Goal: Task Accomplishment & Management: Complete application form

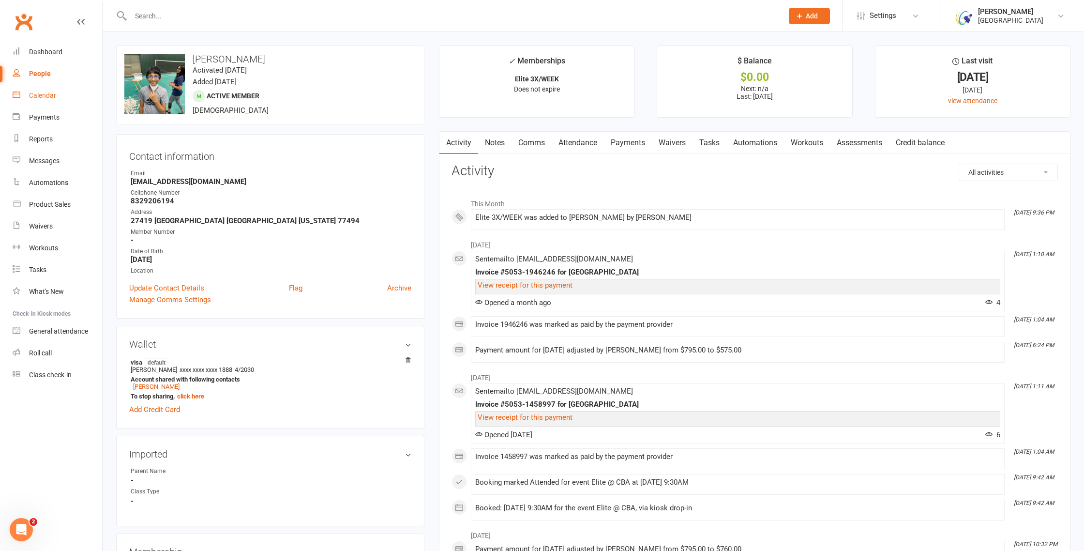
click at [61, 94] on link "Calendar" at bounding box center [58, 96] width 90 height 22
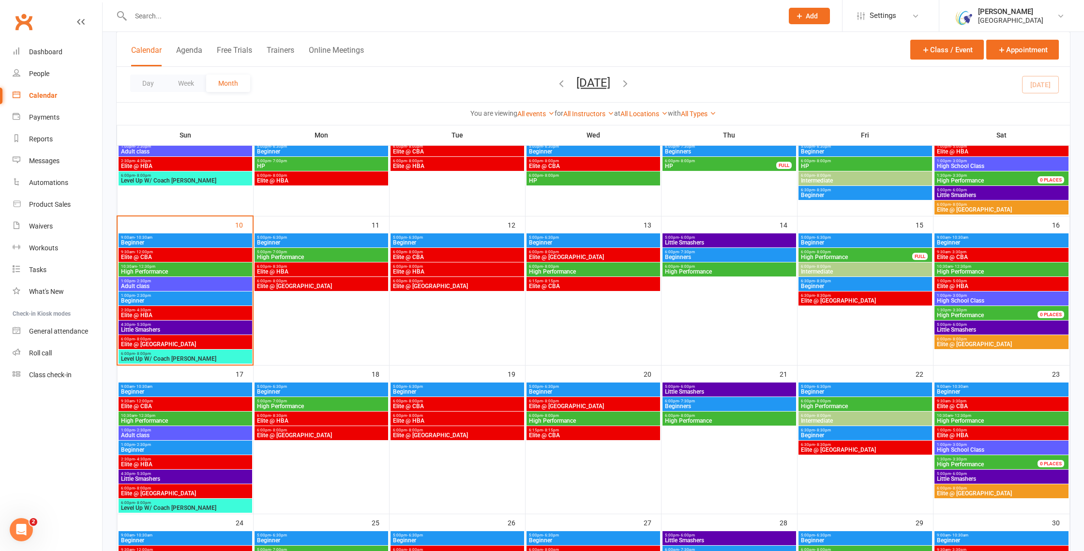
scroll to position [249, 0]
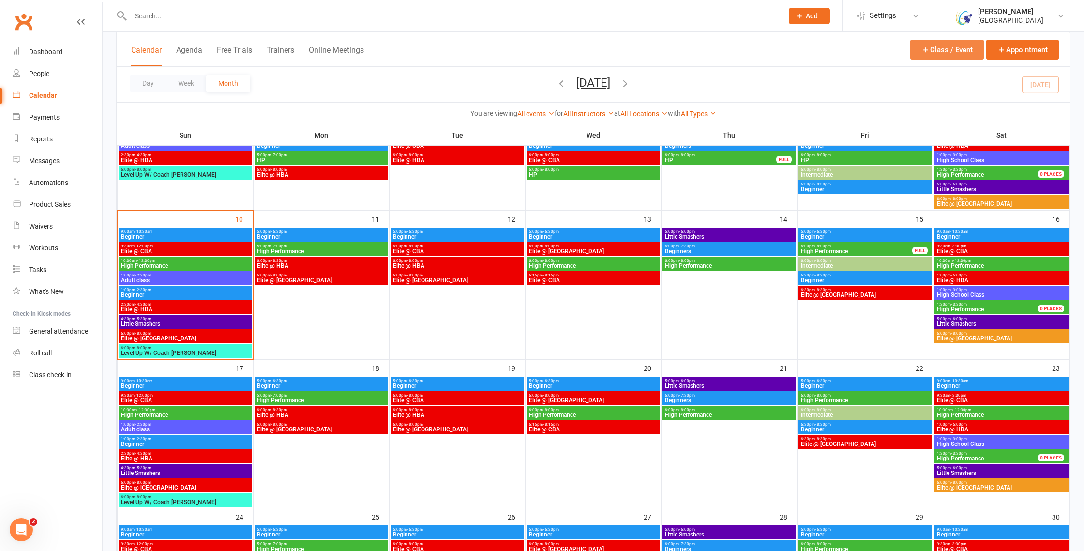
click at [954, 54] on button "Class / Event" at bounding box center [947, 50] width 74 height 20
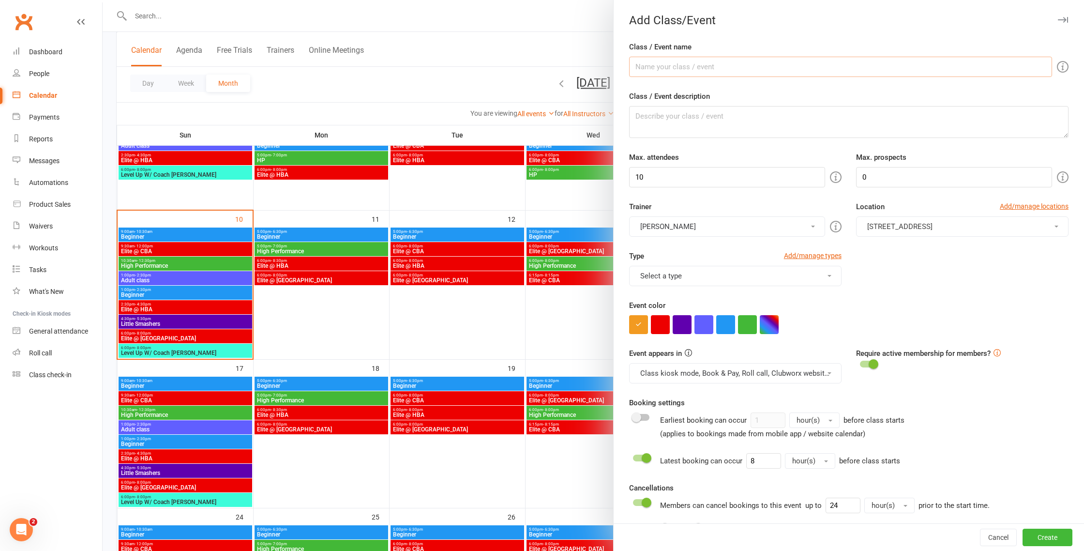
click at [742, 69] on input "Class / Event name" at bounding box center [840, 67] width 423 height 20
type input "Elite @ CBA"
click at [809, 180] on input "10" at bounding box center [727, 177] width 196 height 20
type input "12"
click at [667, 325] on button "button" at bounding box center [660, 324] width 19 height 19
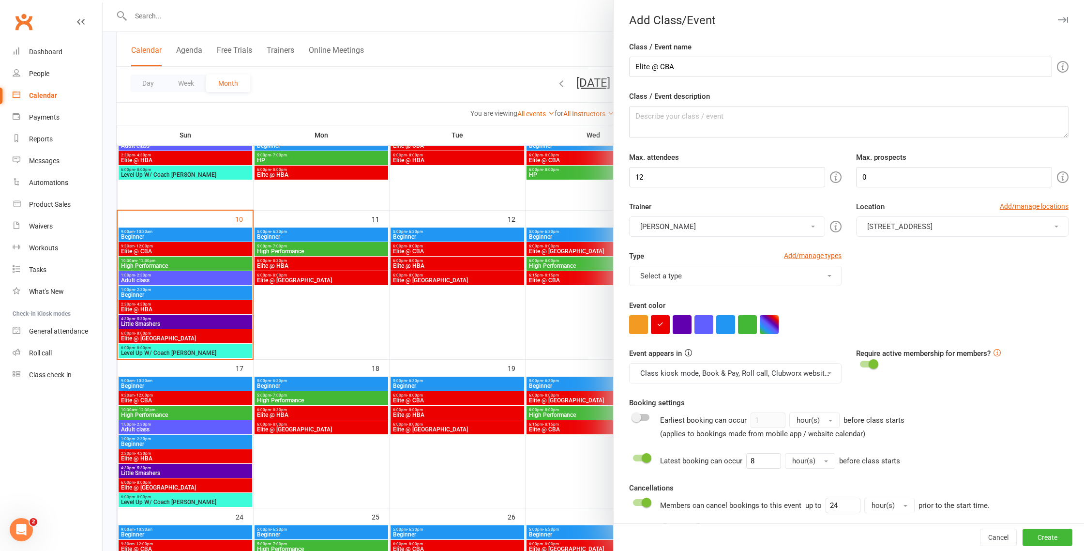
click at [1050, 229] on button "[STREET_ADDRESS]" at bounding box center [962, 226] width 212 height 20
click at [909, 272] on span "[STREET_ADDRESS]" at bounding box center [896, 269] width 65 height 9
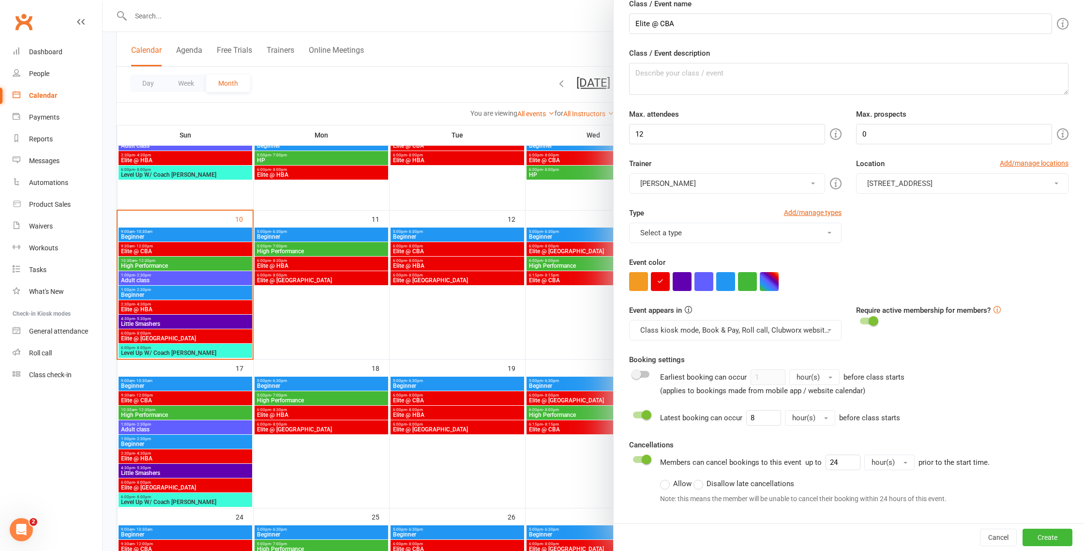
scroll to position [50, 0]
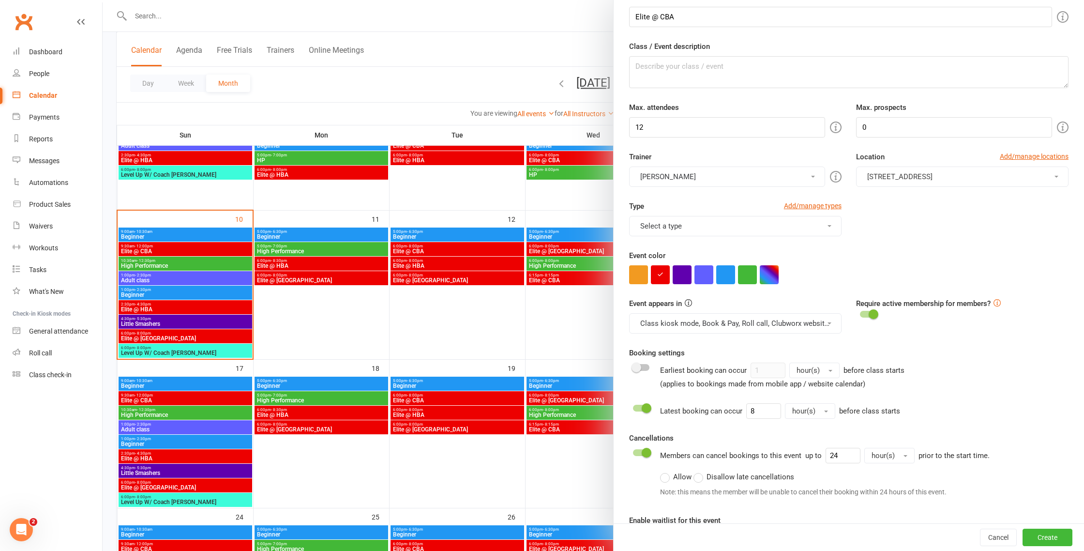
click at [756, 230] on button "Select a type" at bounding box center [735, 226] width 212 height 20
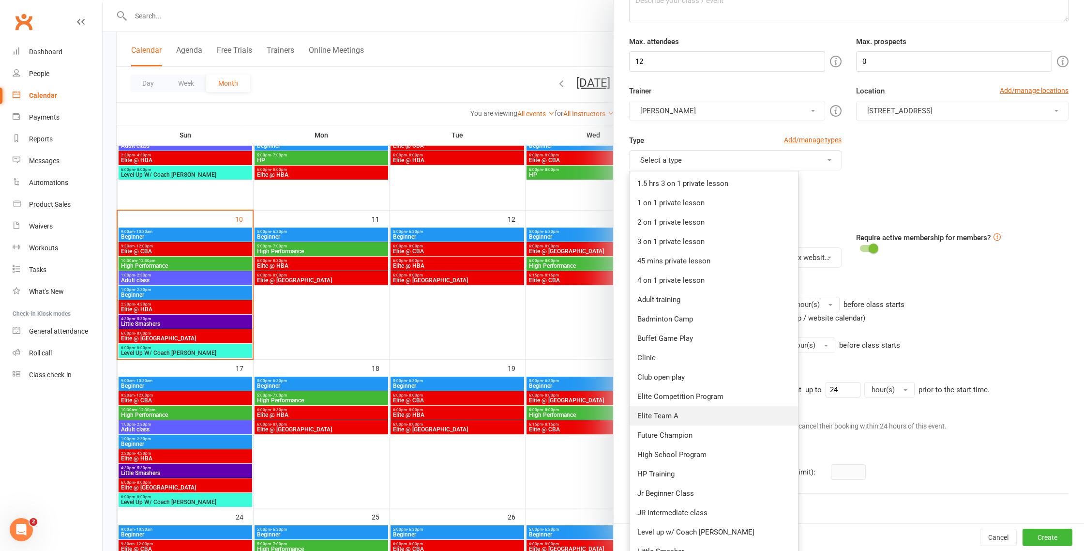
scroll to position [115, 0]
click at [686, 395] on link "Elite Competition Program" at bounding box center [714, 396] width 168 height 19
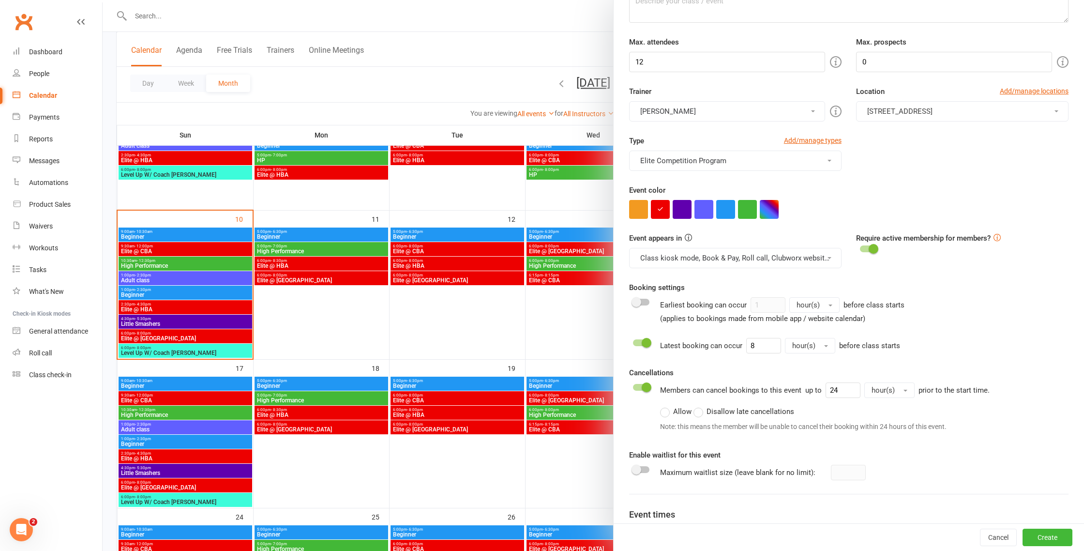
click at [822, 160] on button "Elite Competition Program" at bounding box center [735, 161] width 212 height 20
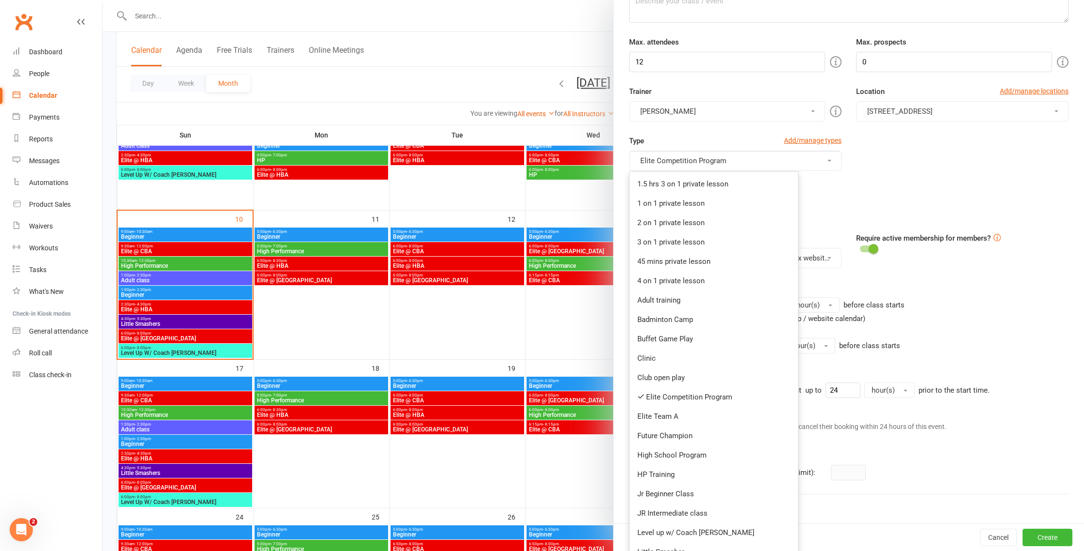
scroll to position [115, 0]
click at [669, 419] on link "Elite Team A" at bounding box center [714, 416] width 168 height 19
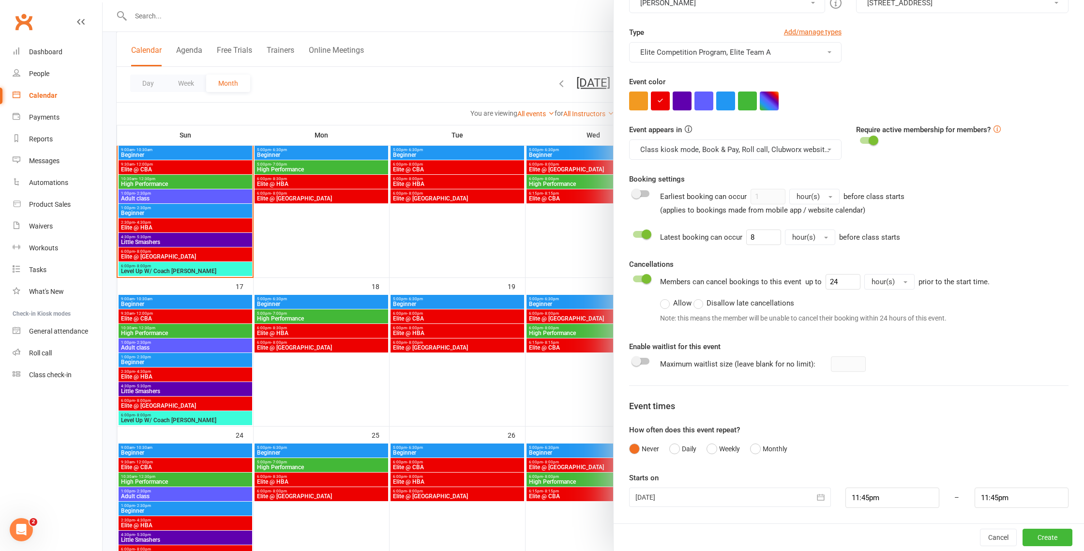
scroll to position [363, 0]
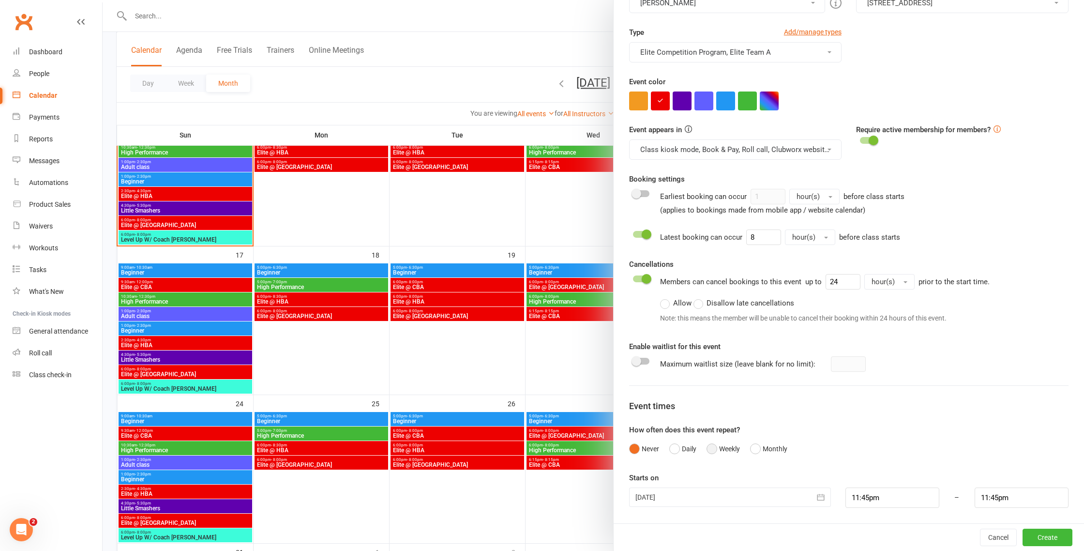
click at [710, 448] on button "Weekly" at bounding box center [723, 448] width 33 height 18
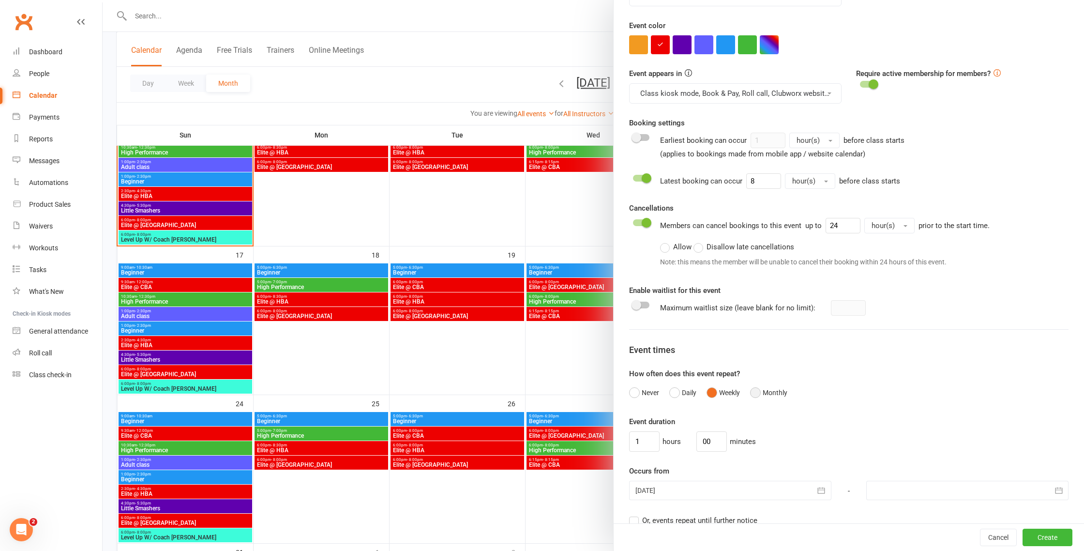
scroll to position [311, 0]
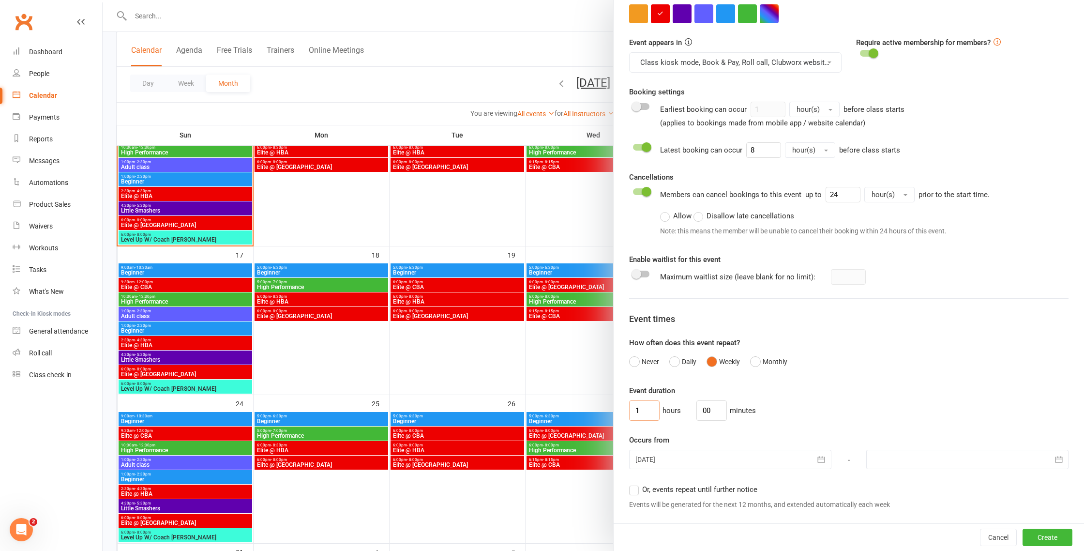
click at [628, 410] on div "Class / Event name Elite @ CBA Class / Event description Max. attendees 12 Max.…" at bounding box center [849, 257] width 470 height 1055
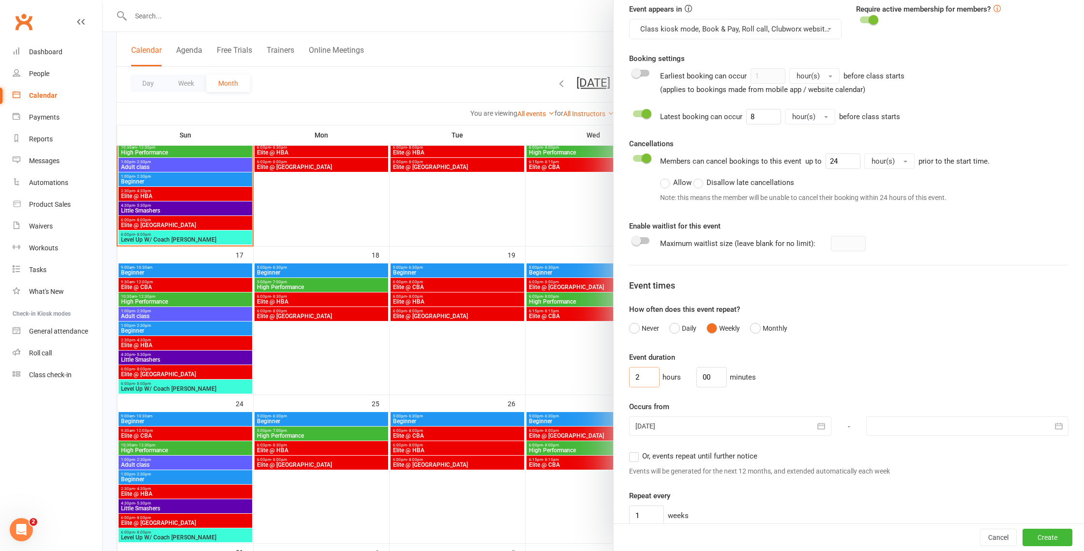
scroll to position [347, 0]
type input "2"
click at [821, 426] on icon "button" at bounding box center [822, 423] width 10 height 10
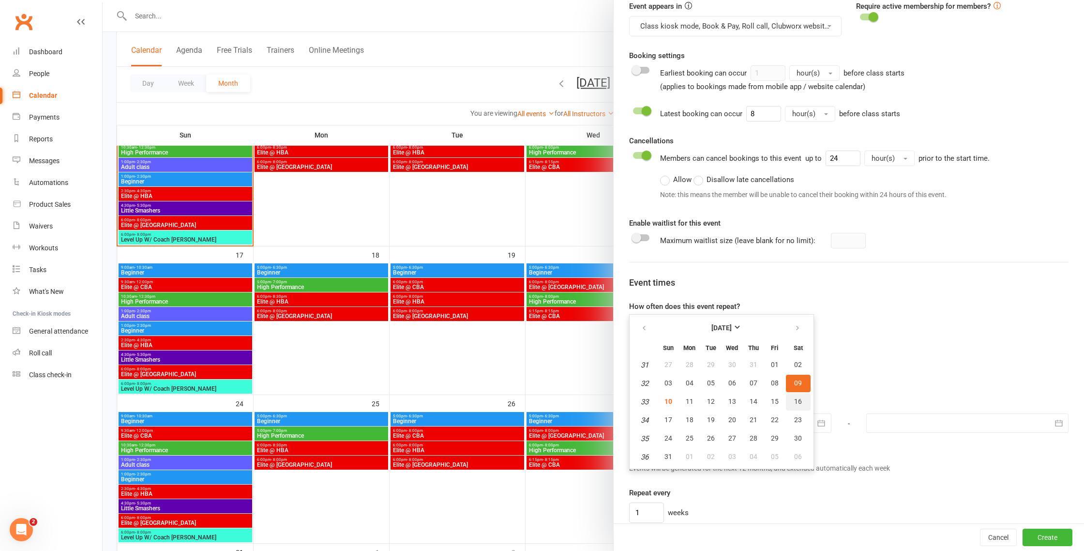
click at [799, 401] on span "16" at bounding box center [798, 401] width 8 height 8
type input "[DATE]"
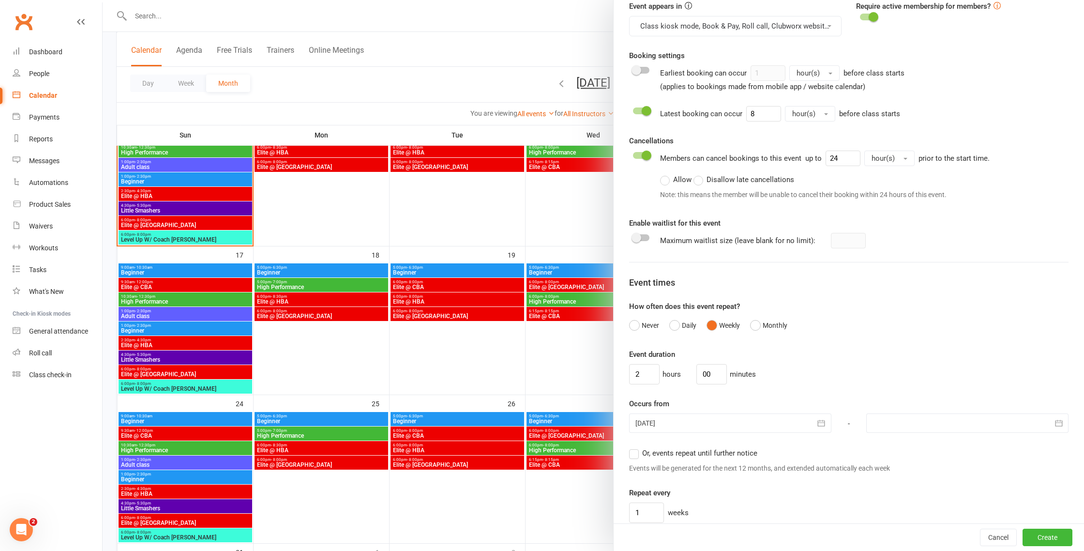
click at [1059, 424] on icon "button" at bounding box center [1059, 423] width 10 height 10
click at [1034, 325] on icon "button" at bounding box center [1034, 328] width 7 height 8
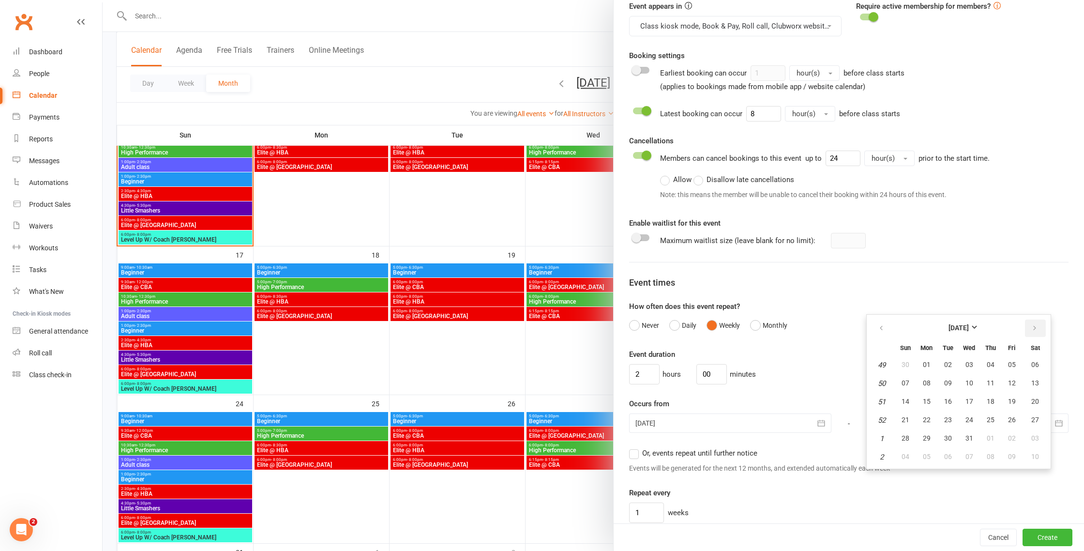
click at [1034, 325] on icon "button" at bounding box center [1034, 328] width 7 height 8
click at [904, 364] on span "01" at bounding box center [906, 365] width 8 height 8
type input "[DATE]"
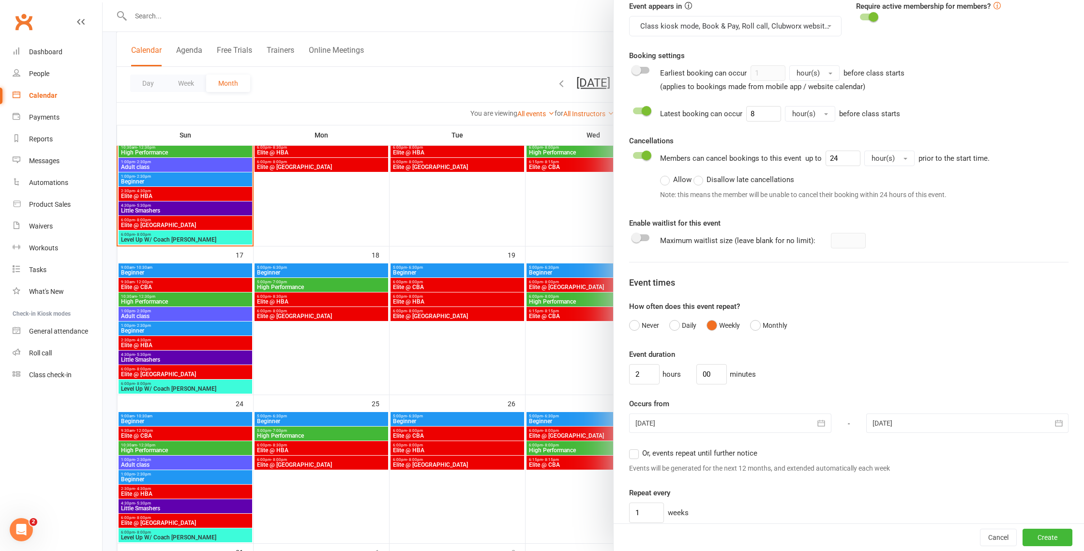
click at [1059, 427] on button "button" at bounding box center [1058, 422] width 19 height 19
drag, startPoint x: 634, startPoint y: 452, endPoint x: 747, endPoint y: 455, distance: 112.8
click at [634, 452] on label "Or, events repeat until further notice" at bounding box center [693, 453] width 128 height 12
click at [634, 447] on input "Or, events repeat until further notice" at bounding box center [632, 447] width 6 height 0
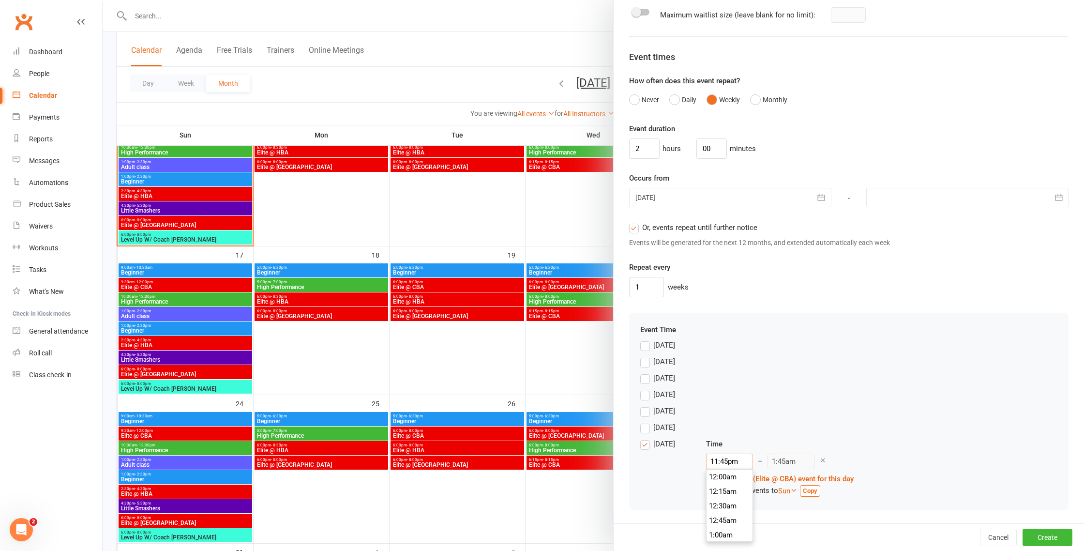
scroll to position [1322, 0]
drag, startPoint x: 730, startPoint y: 461, endPoint x: 705, endPoint y: 459, distance: 25.2
click at [705, 459] on div "[DATE] Time 11:45pm 12:00am 12:15am 12:30am 12:45am 1:00am 1:15am 1:30am 1:45am…" at bounding box center [848, 467] width 417 height 59
type input "3pm"
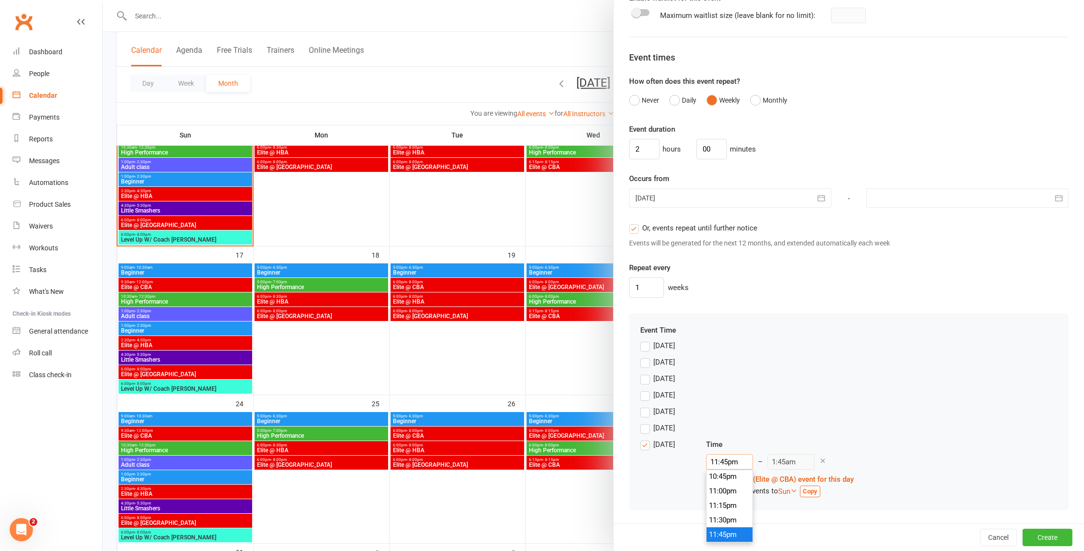
type input "5:00pm"
type input "3.3pm"
type input "11:00am"
type input "3.30pm"
type input "5:30pm"
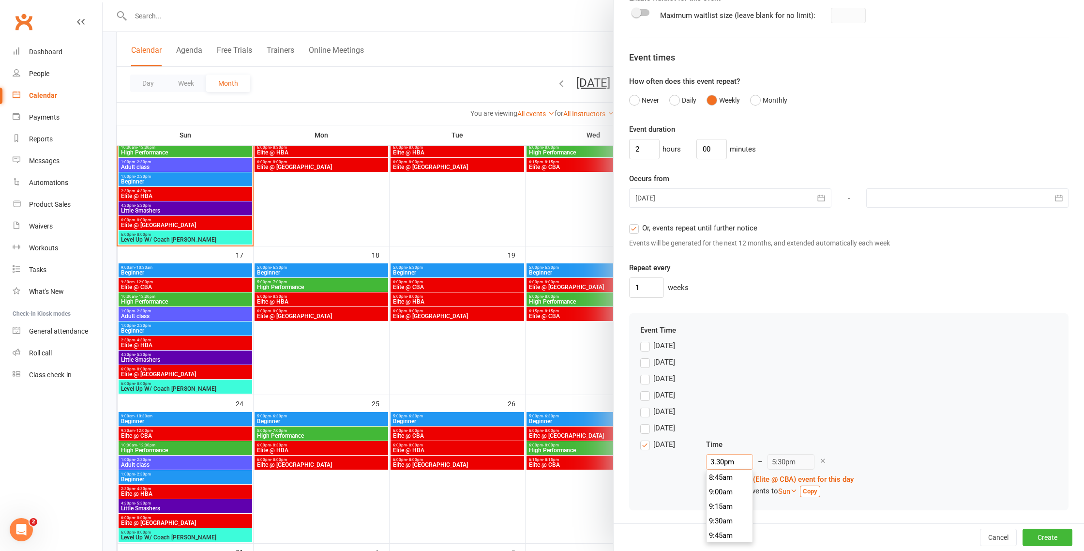
scroll to position [886, 0]
type input "3:30pm"
drag, startPoint x: 719, startPoint y: 488, endPoint x: 702, endPoint y: 487, distance: 17.5
click at [719, 488] on li "3:30pm" at bounding box center [730, 491] width 46 height 15
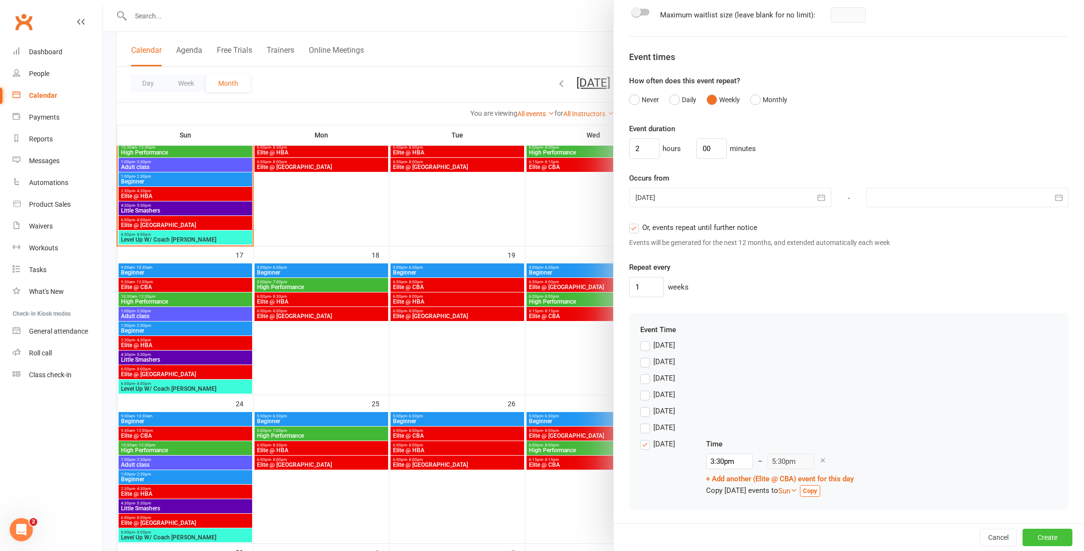
click at [1045, 539] on button "Create" at bounding box center [1048, 537] width 50 height 17
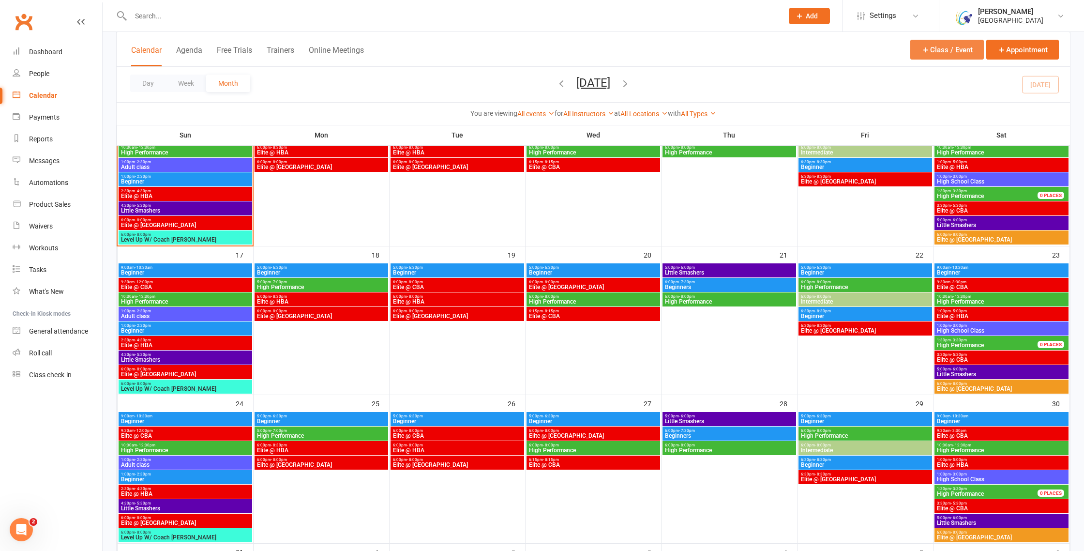
click at [941, 51] on button "Class / Event" at bounding box center [947, 50] width 74 height 20
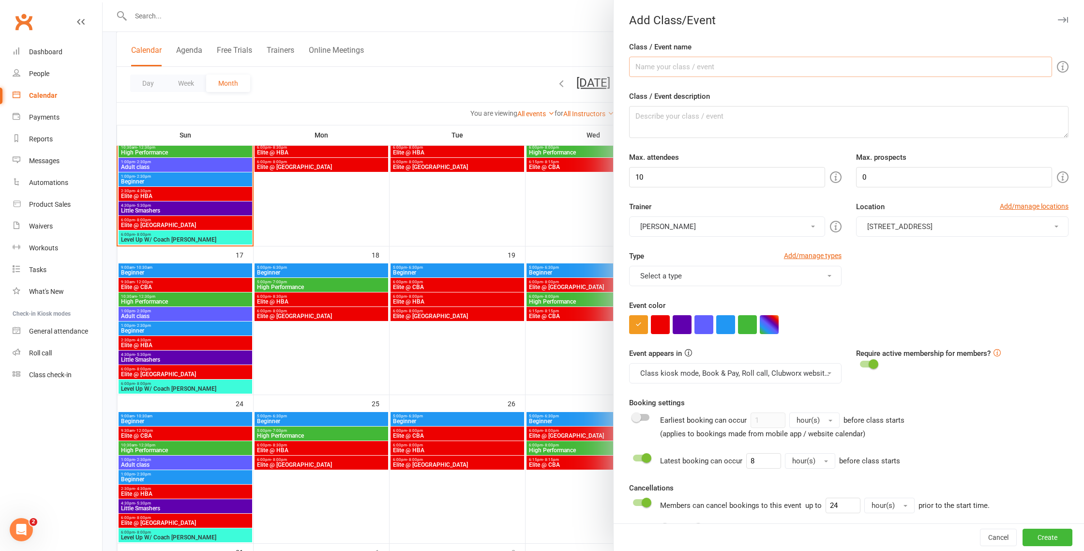
click at [774, 68] on input "Class / Event name" at bounding box center [840, 67] width 423 height 20
click at [437, 313] on div at bounding box center [594, 275] width 982 height 551
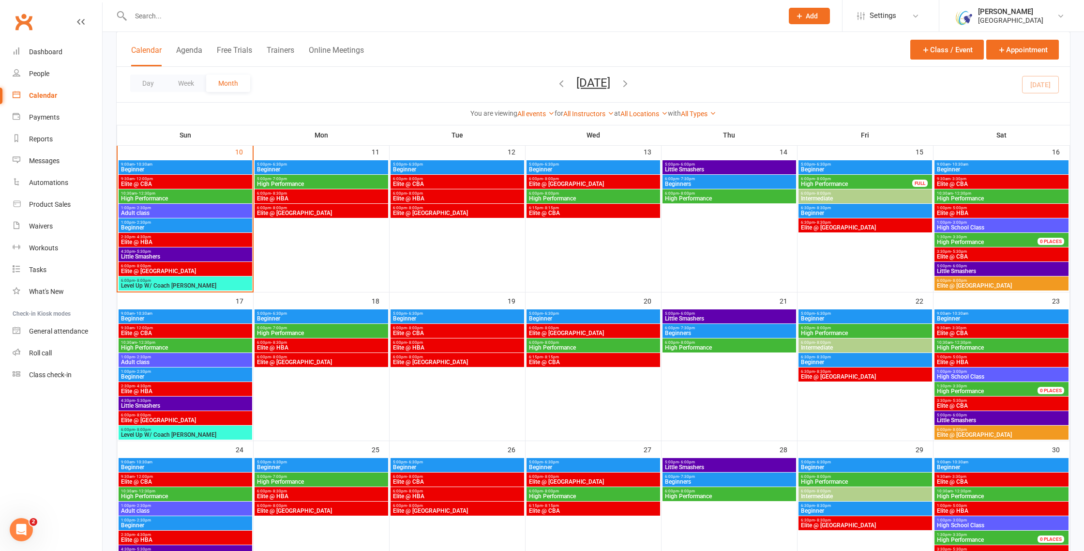
scroll to position [318, 0]
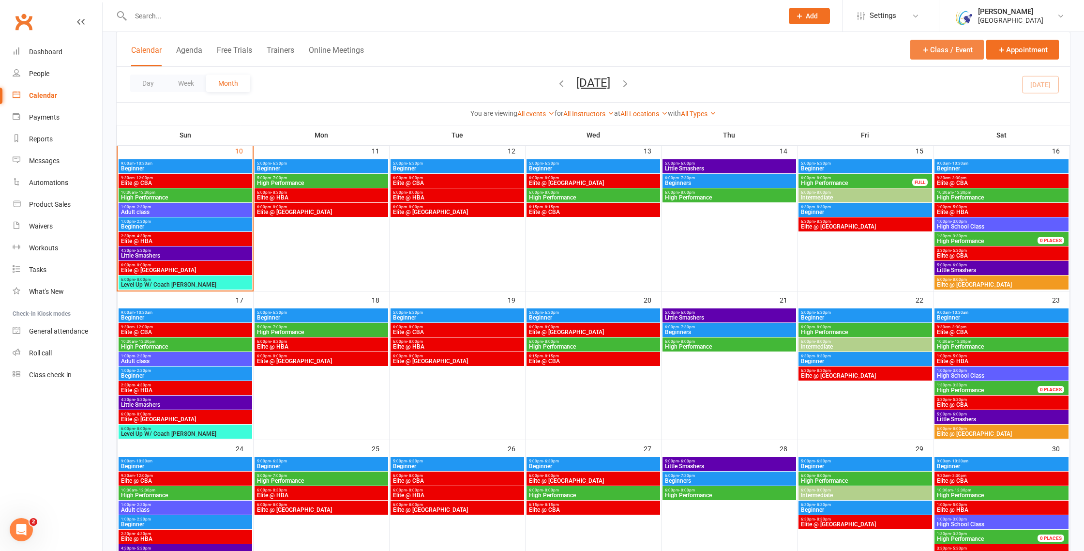
click at [941, 45] on button "Class / Event" at bounding box center [947, 50] width 74 height 20
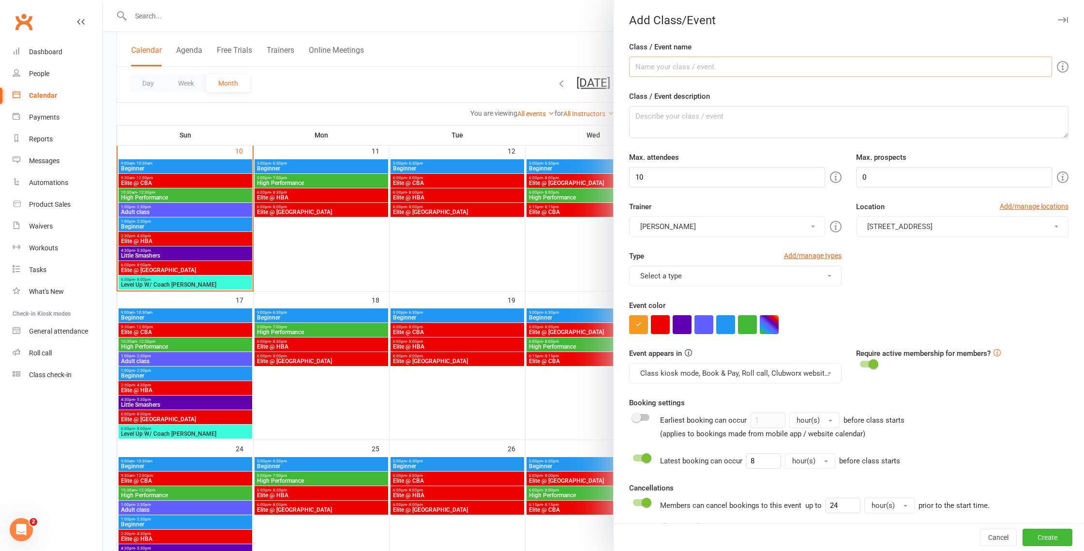
click at [696, 75] on input "Class / Event name" at bounding box center [840, 67] width 423 height 20
type input "Elite @ CBA"
click at [717, 176] on input "10" at bounding box center [727, 177] width 196 height 20
type input "12"
click at [1054, 228] on button "[STREET_ADDRESS]" at bounding box center [962, 226] width 212 height 20
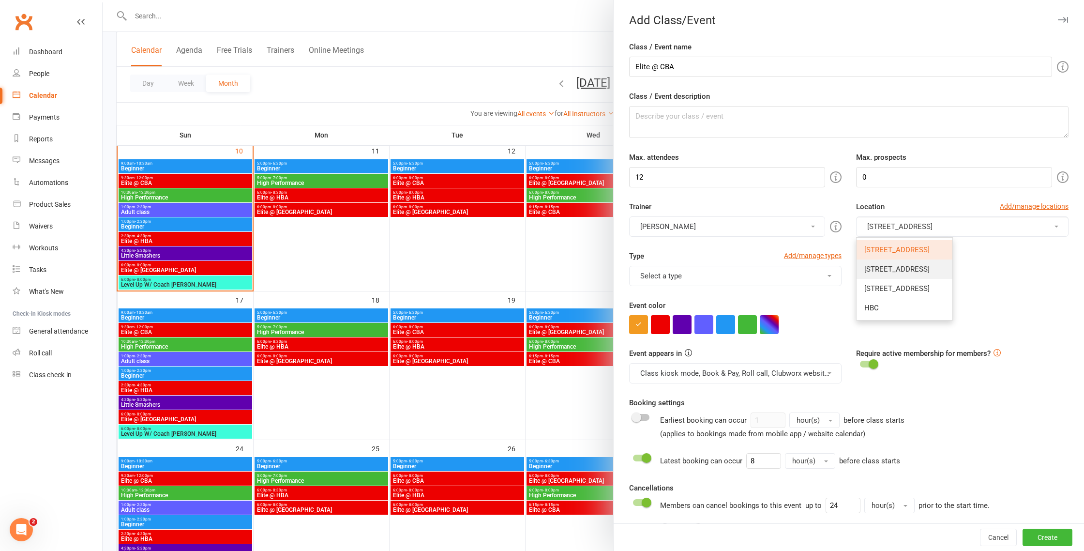
click at [930, 272] on span "[STREET_ADDRESS]" at bounding box center [896, 269] width 65 height 9
click at [827, 282] on button "Select a type" at bounding box center [735, 276] width 212 height 20
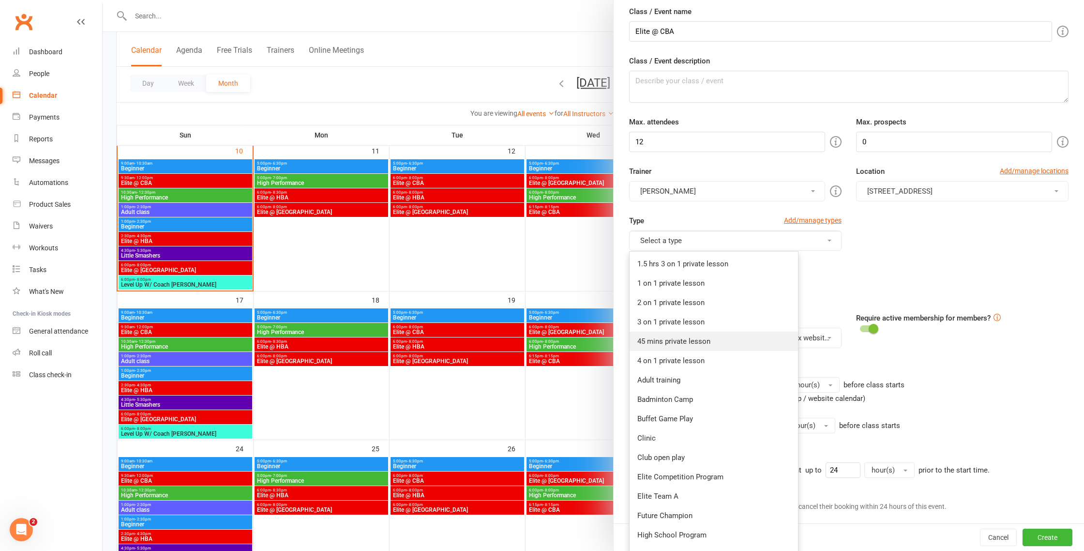
scroll to position [36, 0]
click at [684, 479] on link "Elite Competition Program" at bounding box center [714, 475] width 168 height 19
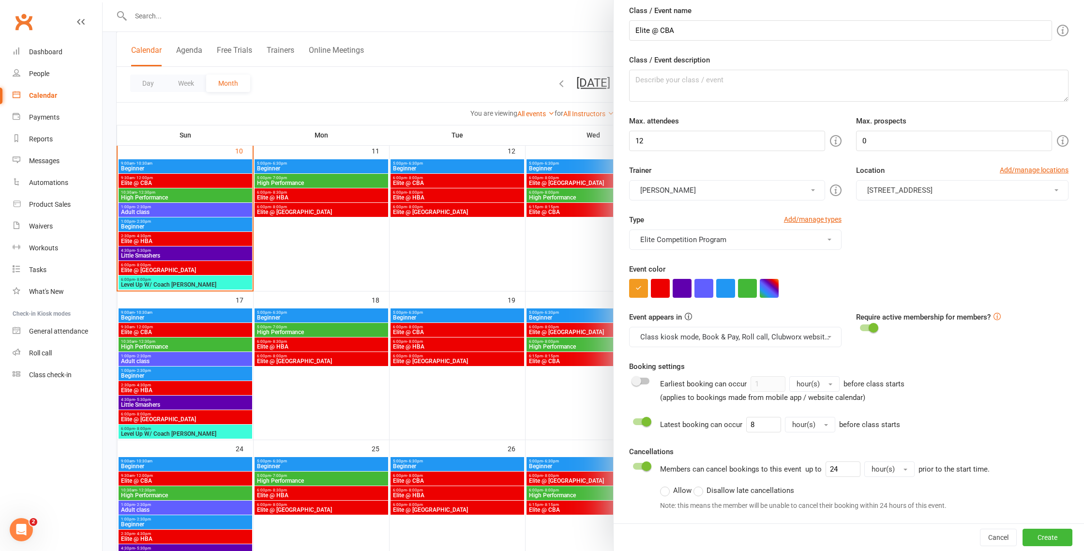
click at [731, 242] on button "Elite Competition Program" at bounding box center [735, 239] width 212 height 20
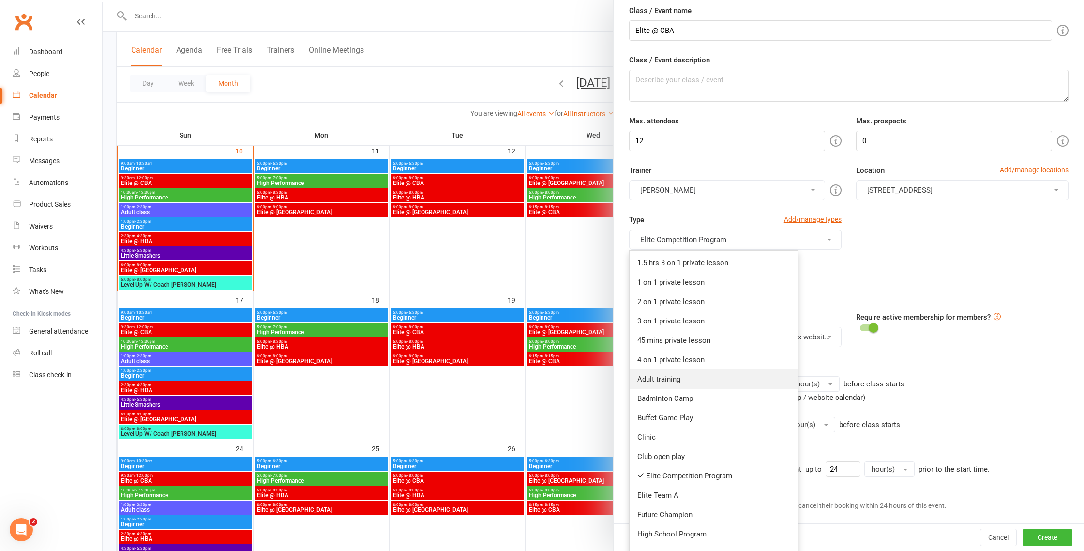
scroll to position [36, 0]
click at [674, 497] on link "Elite Team A" at bounding box center [714, 495] width 168 height 19
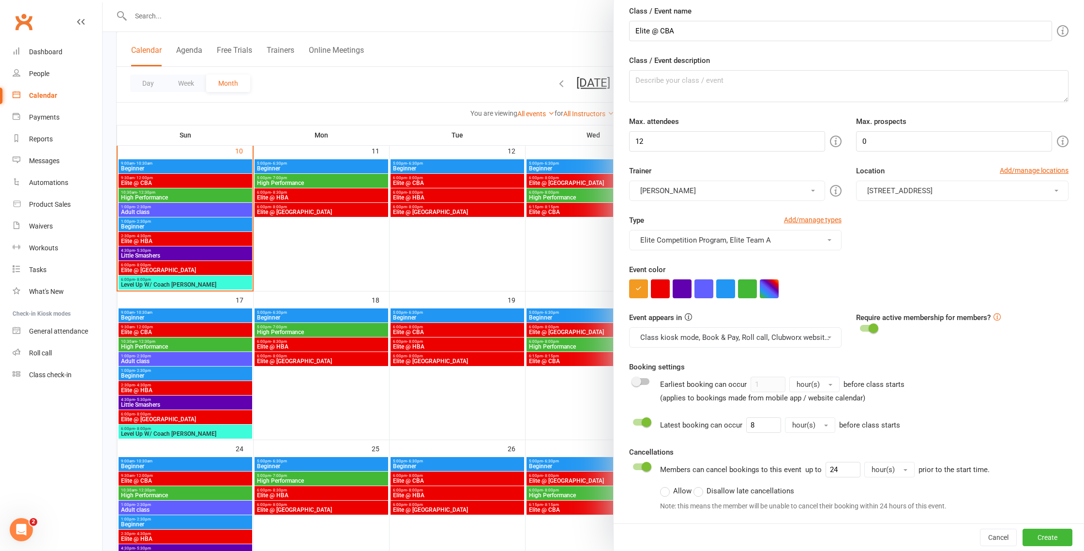
drag, startPoint x: 657, startPoint y: 294, endPoint x: 670, endPoint y: 305, distance: 17.2
click at [658, 294] on button "button" at bounding box center [660, 288] width 19 height 19
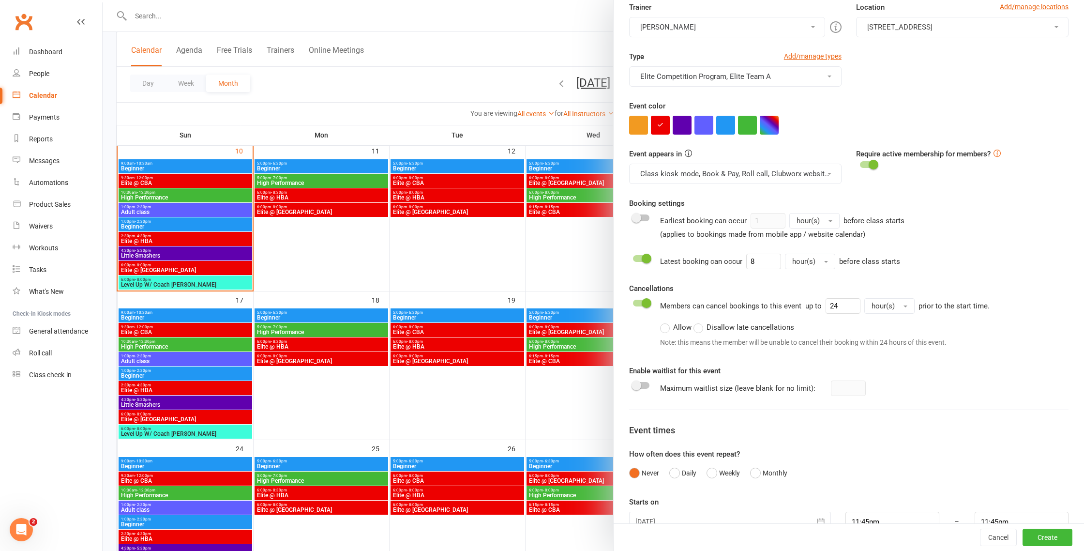
scroll to position [224, 0]
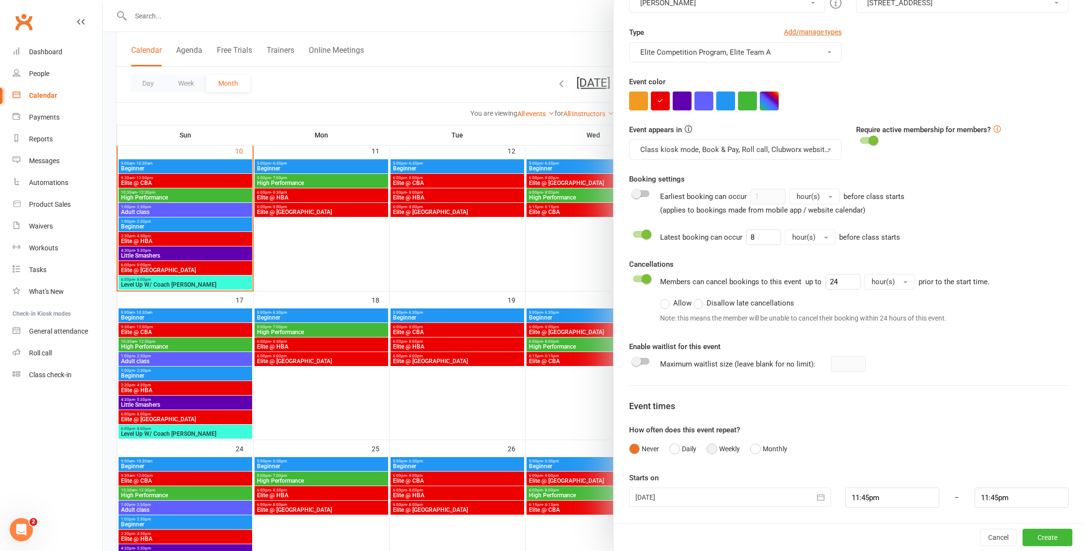
click at [715, 450] on button "Weekly" at bounding box center [723, 448] width 33 height 18
click at [632, 497] on input "1" at bounding box center [644, 497] width 30 height 20
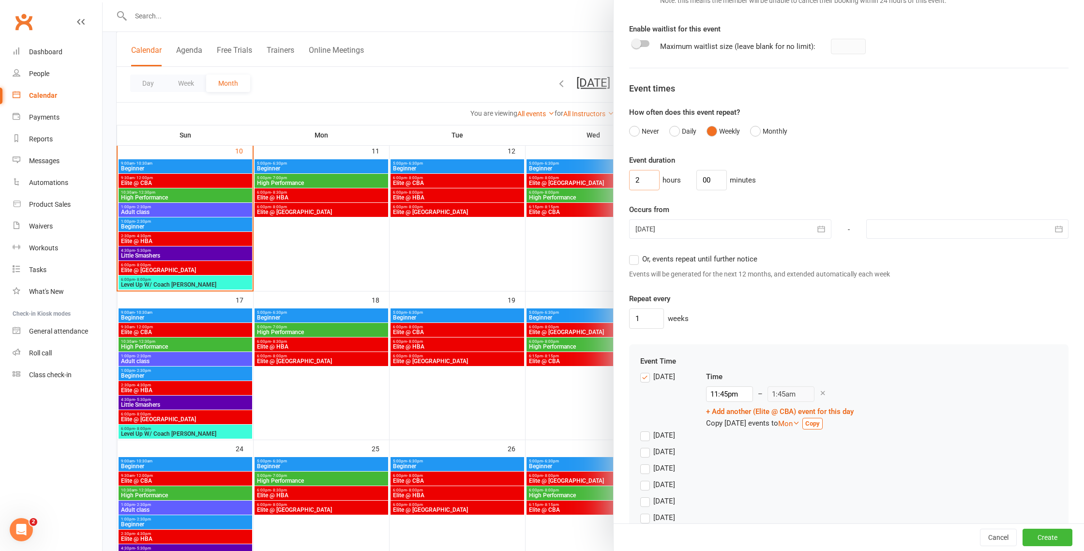
scroll to position [543, 0]
type input "2"
drag, startPoint x: 729, startPoint y: 393, endPoint x: 709, endPoint y: 393, distance: 20.3
click at [709, 393] on input "11:45pm" at bounding box center [729, 392] width 47 height 15
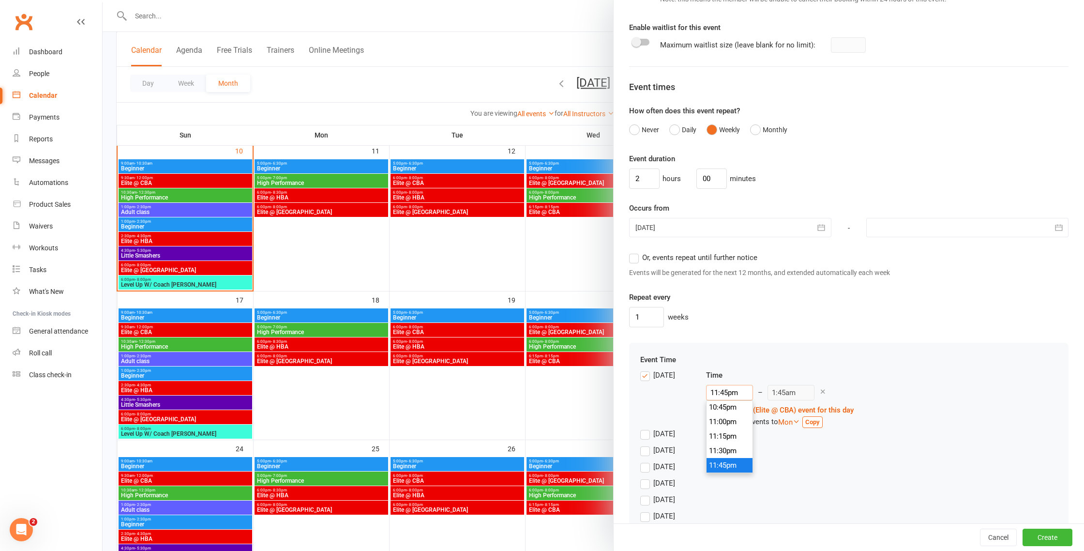
type input "1pm"
type input "3:00pm"
type input "1:00pm"
click at [908, 418] on div "[DATE] Time 1:00pm 12:00am 12:15am 12:30am 12:45am 1:00am 1:15am 1:30am 1:45am …" at bounding box center [848, 398] width 417 height 59
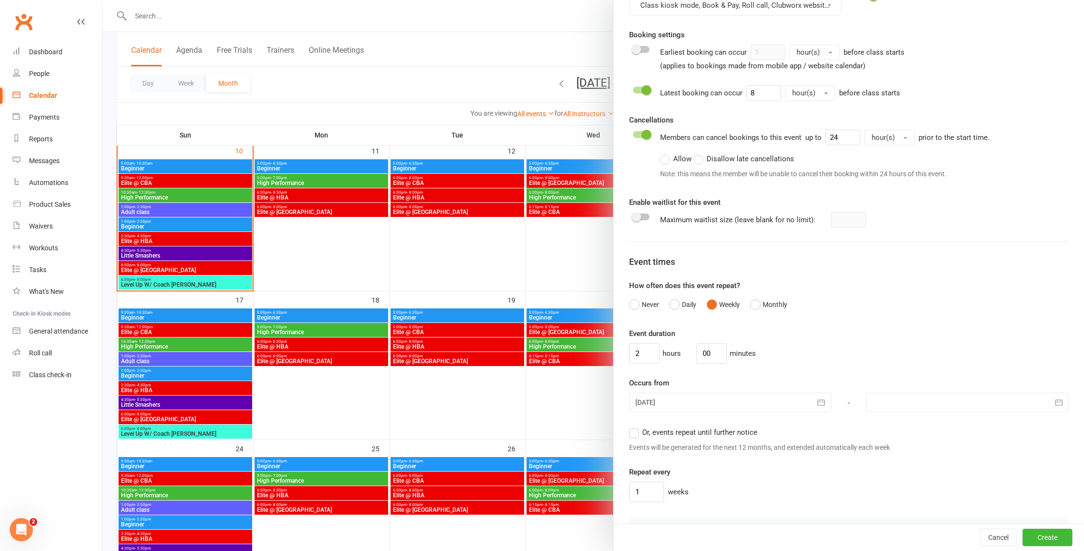
scroll to position [573, 0]
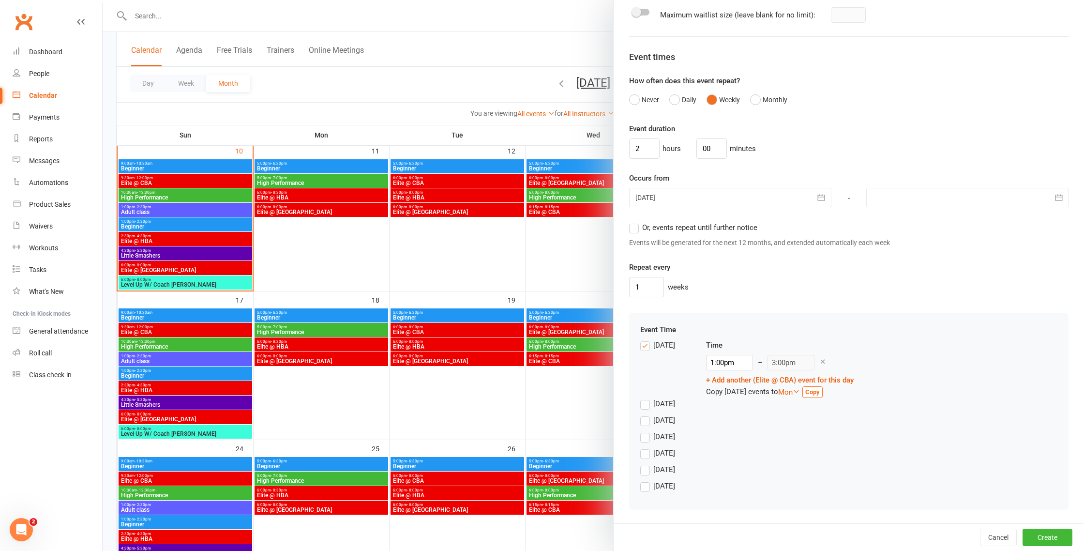
click at [632, 228] on label "Or, events repeat until further notice" at bounding box center [693, 228] width 128 height 12
click at [632, 222] on input "Or, events repeat until further notice" at bounding box center [632, 222] width 6 height 0
click at [1056, 537] on button "Create" at bounding box center [1048, 537] width 50 height 17
